Goal: Information Seeking & Learning: Learn about a topic

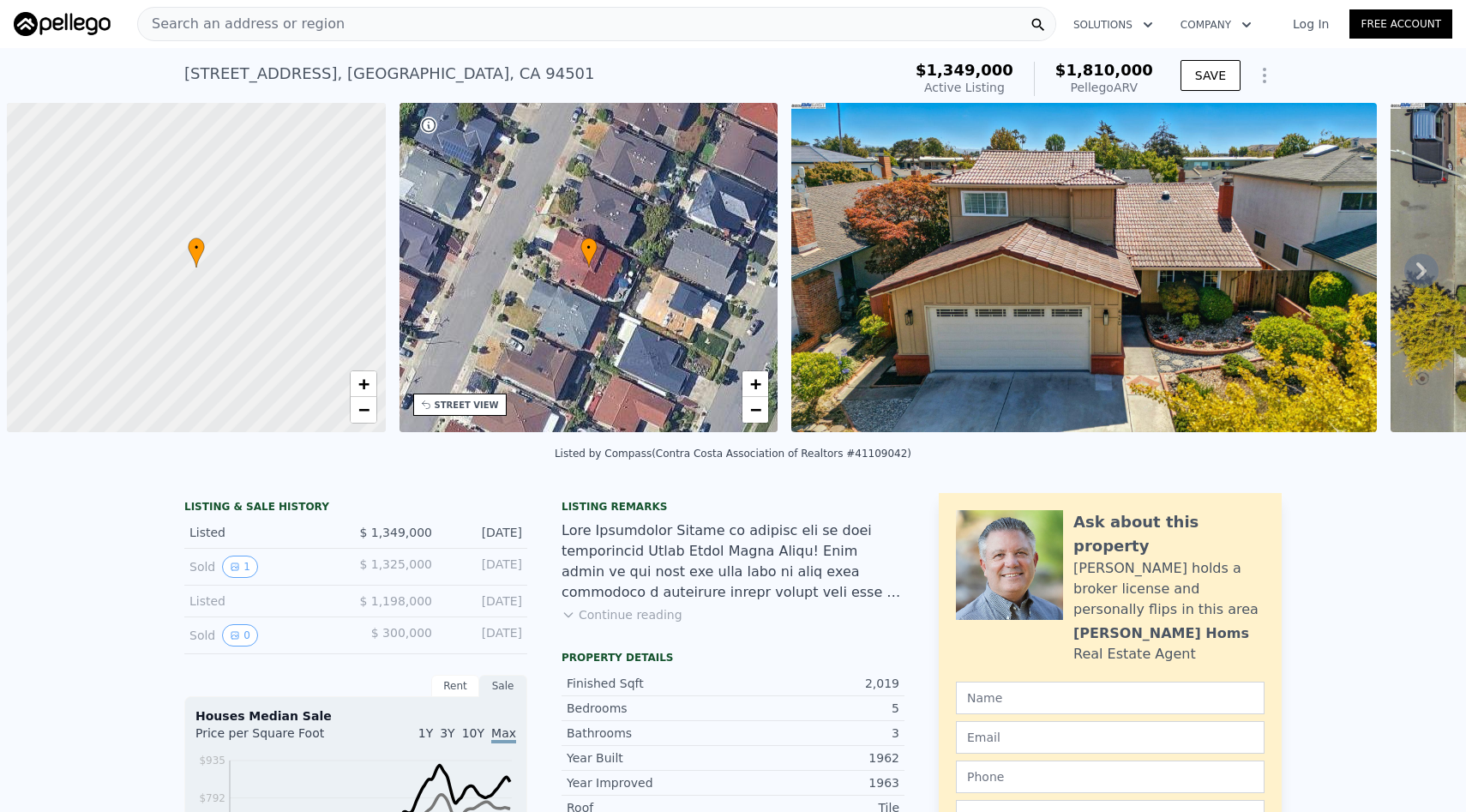
scroll to position [0, 1633]
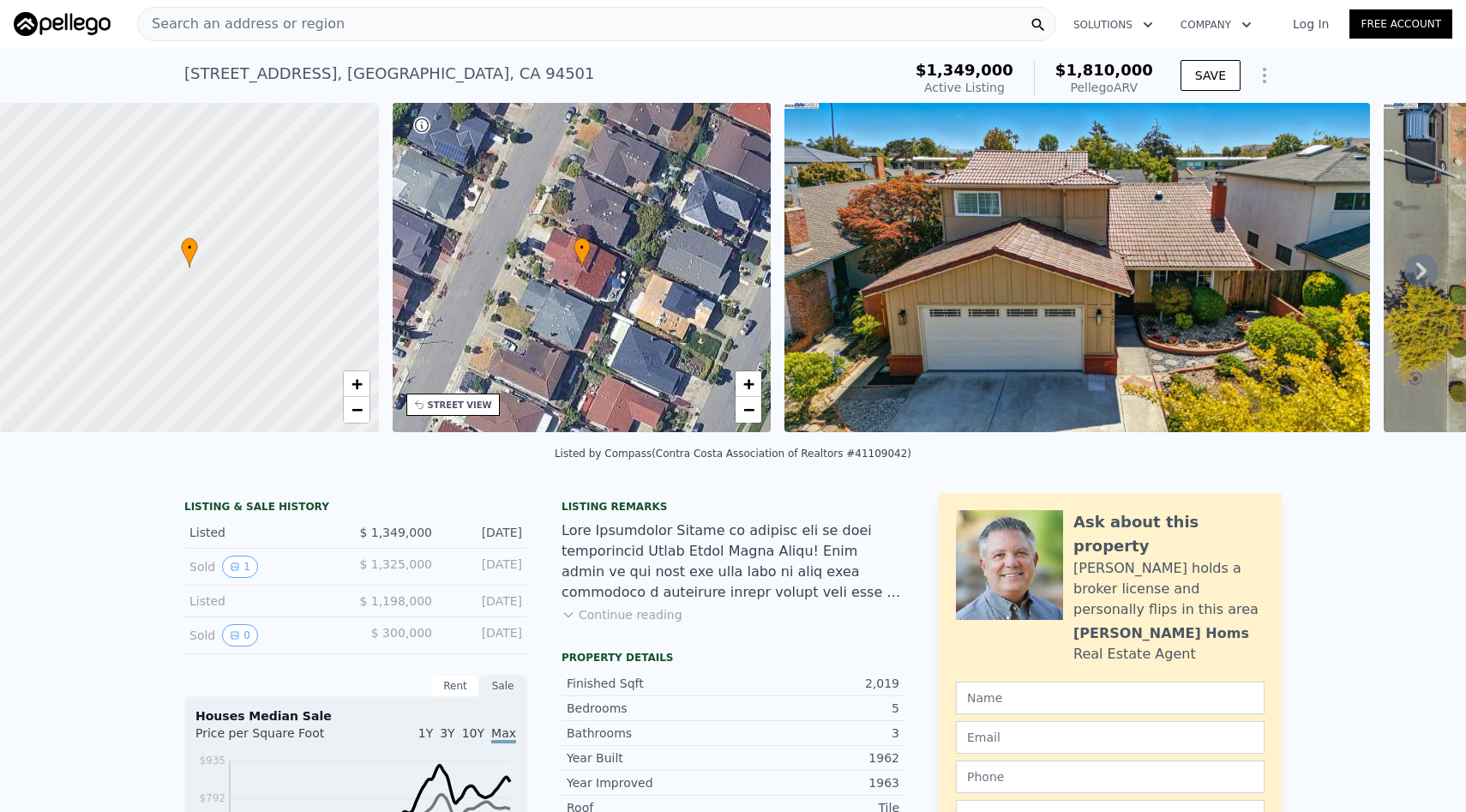
click at [498, 77] on div "420 Camden Rd , Alameda County , CA 94501" at bounding box center [389, 73] width 411 height 24
click at [758, 69] on div "420 Camden Rd , Alameda County , CA 94501 Active at $1.349m (~ARV $1.810m )" at bounding box center [540, 79] width 711 height 48
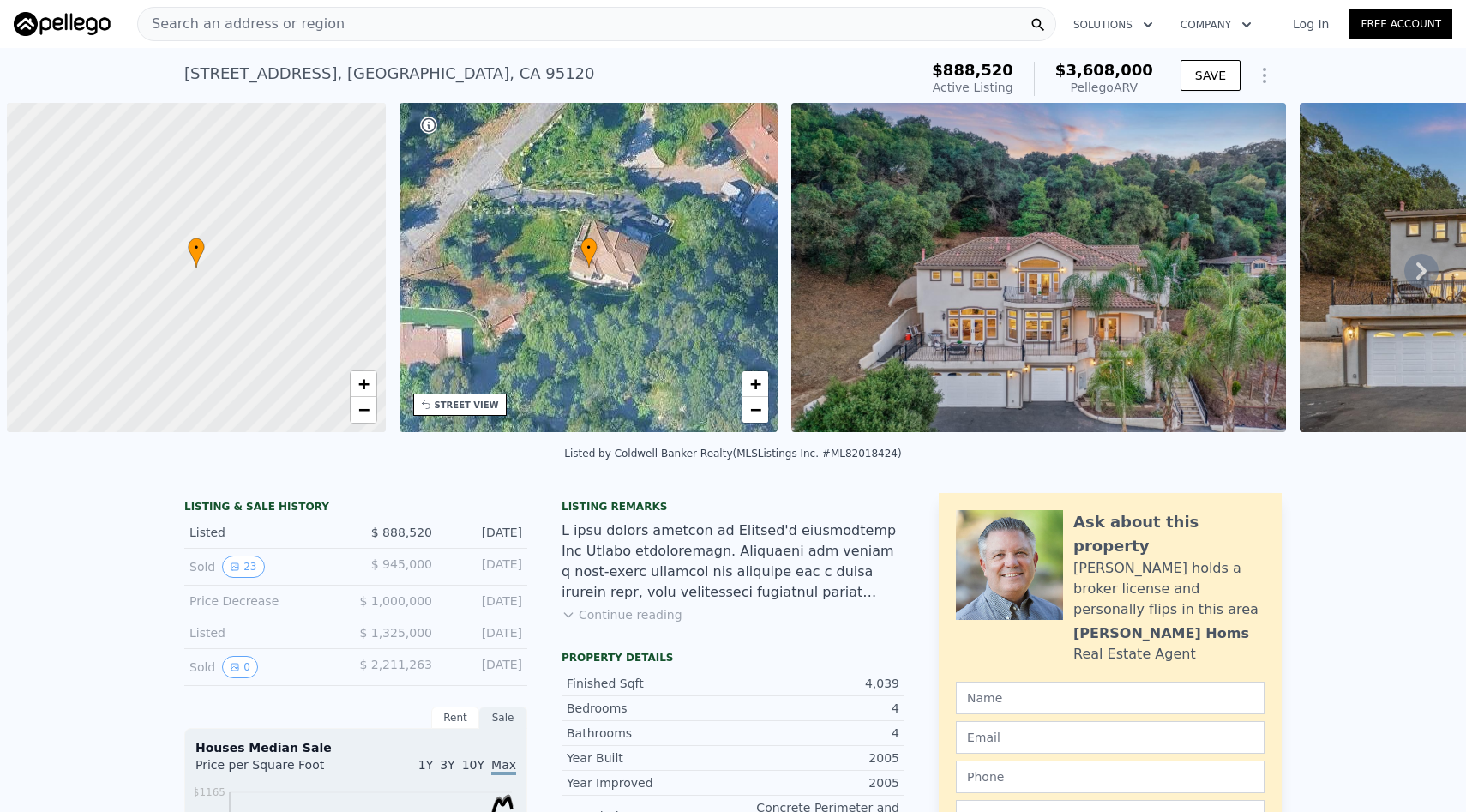
scroll to position [0, 7]
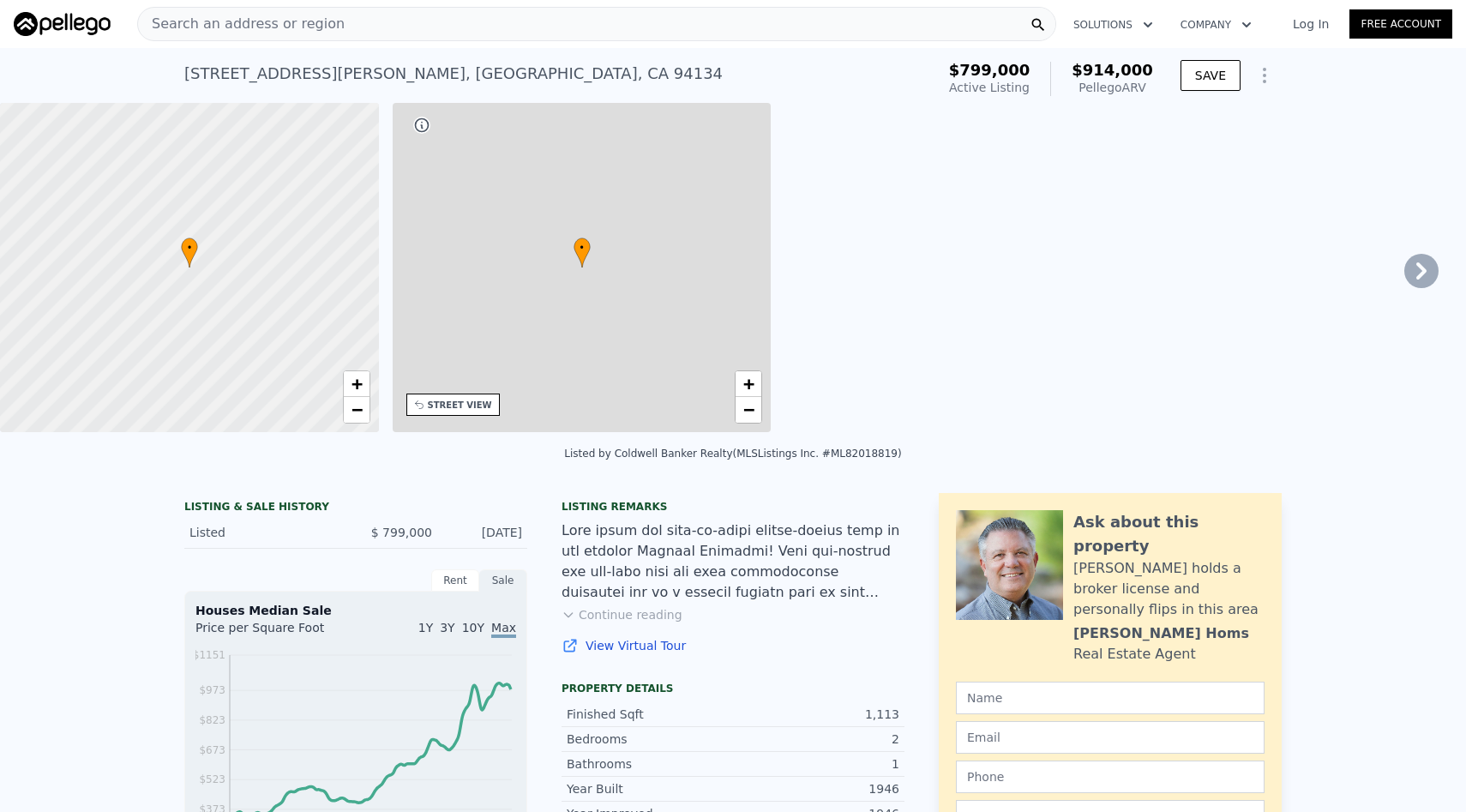
type input "0"
type input "4"
type input "0"
type input "3"
type input "830"
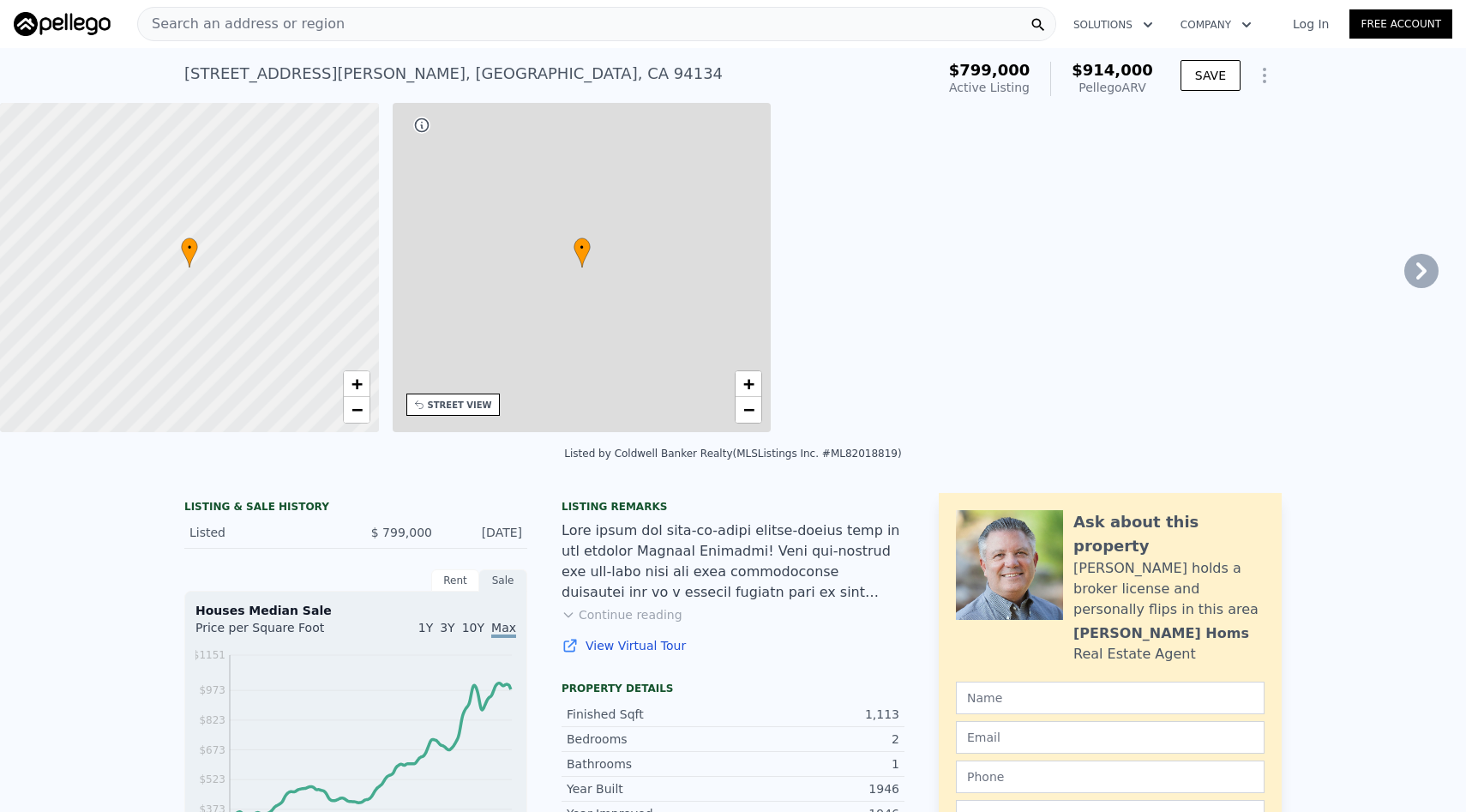
type input "1500"
type input "1583"
type input "2996"
type input "$ 914,000"
type input "6"
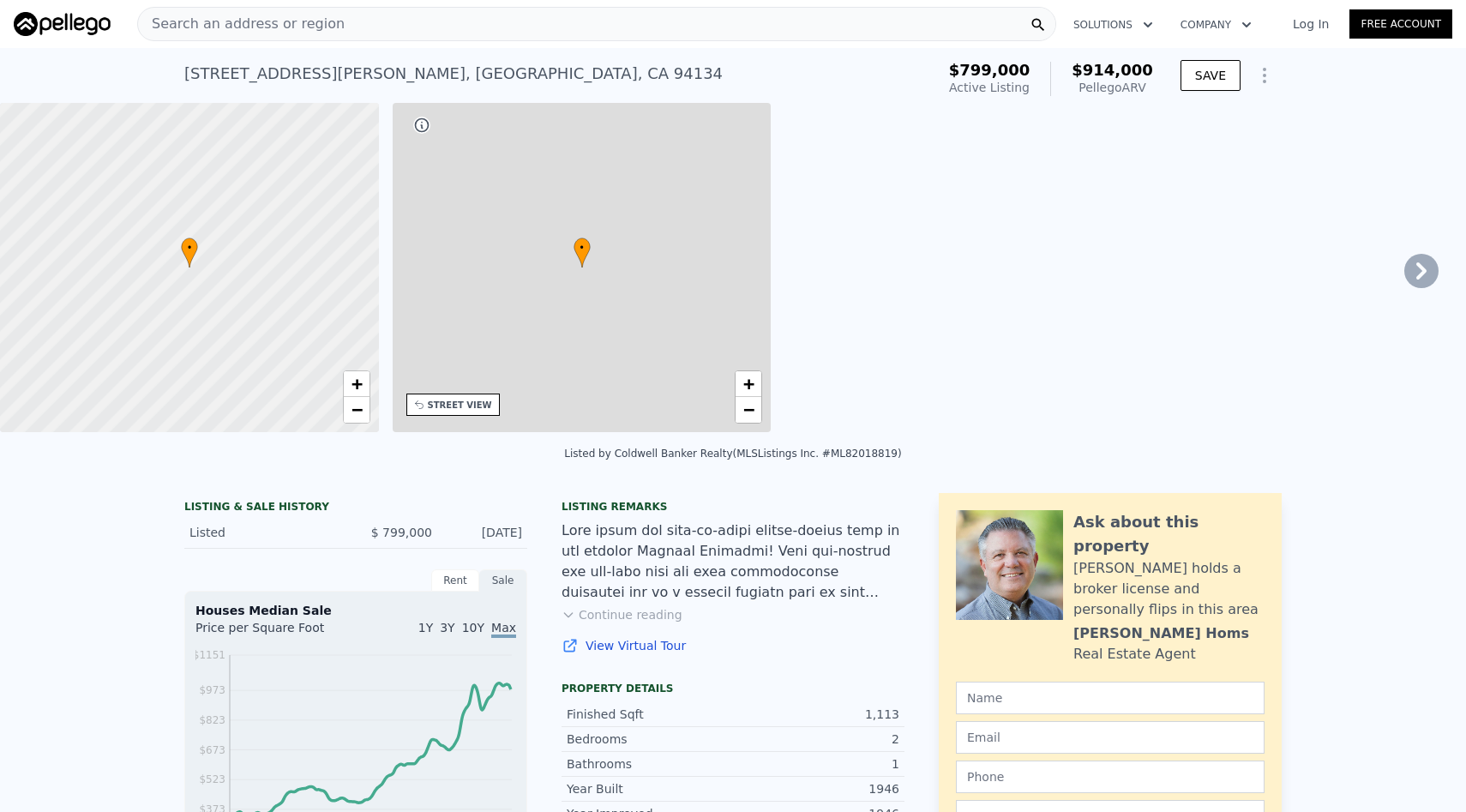
type input "$ 8,473"
click at [789, 544] on div at bounding box center [733, 561] width 343 height 82
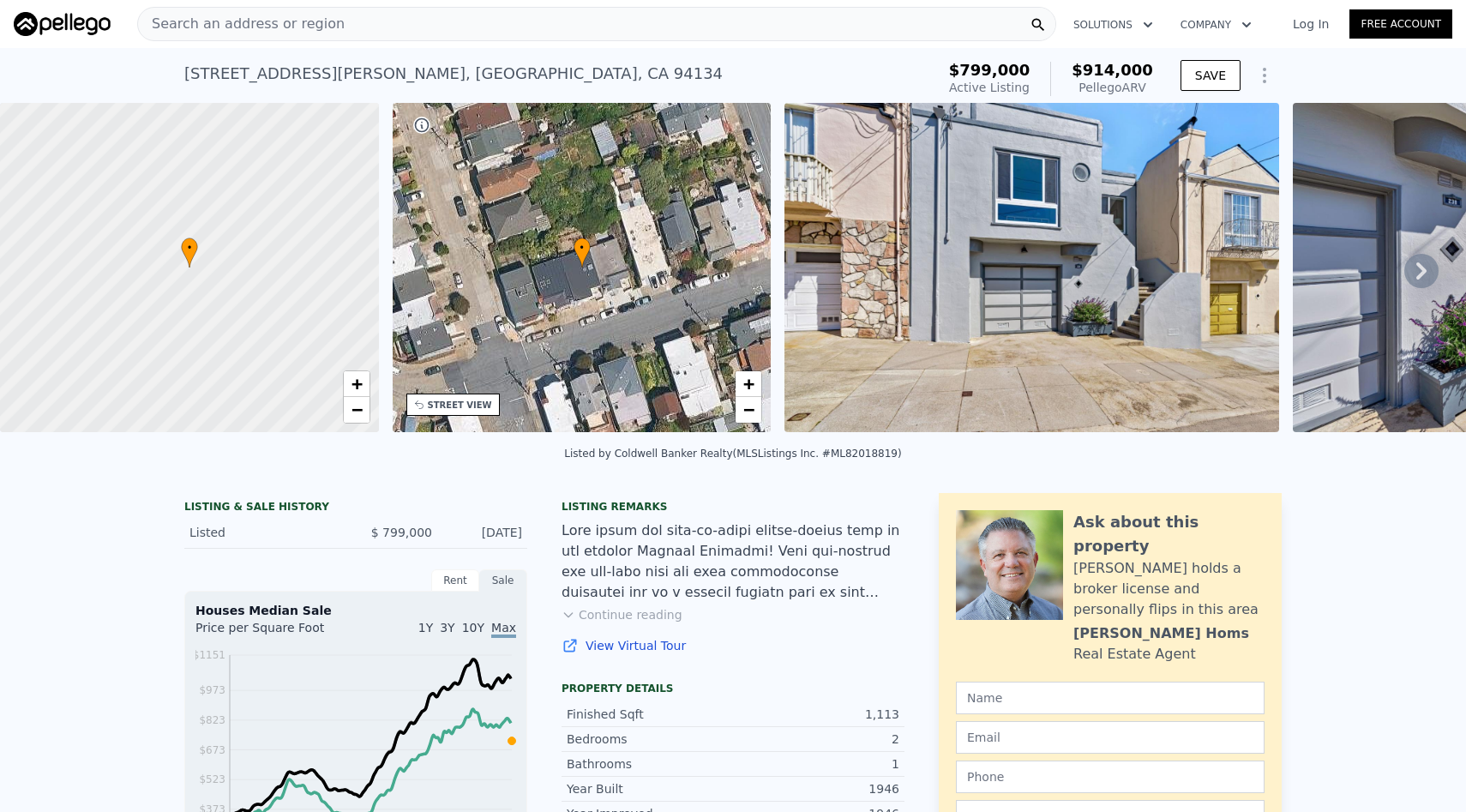
click at [550, 79] on div "[STREET_ADDRESS][PERSON_NAME] Active at $799k (~ARV $914k )" at bounding box center [557, 79] width 745 height 48
